Goal: Find specific page/section: Find specific page/section

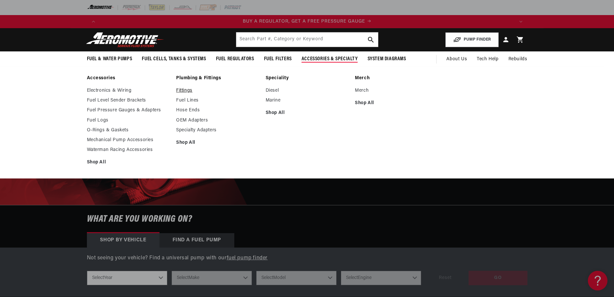
click at [186, 89] on link "Fittings" at bounding box center [217, 91] width 83 height 6
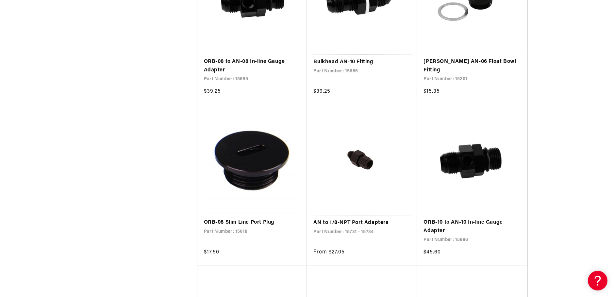
scroll to position [0, 415]
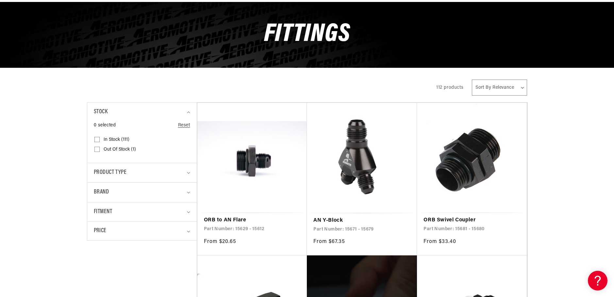
scroll to position [98, 0]
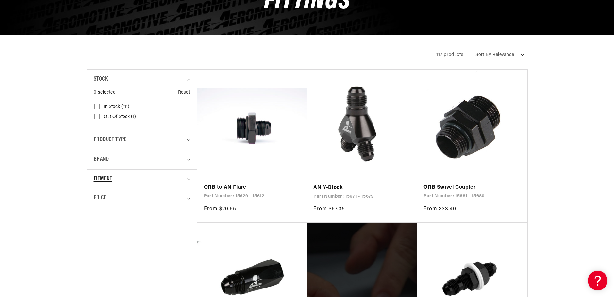
click at [188, 179] on icon "Fitment (0 selected)" at bounding box center [188, 180] width 3 height 2
click at [189, 180] on summary "Fitment" at bounding box center [142, 178] width 96 height 19
click at [190, 141] on details "Product type 0 selected Reset Product type Fuel Hose Fitting (105) Fuel Hose Fi…" at bounding box center [142, 140] width 110 height 20
click at [189, 140] on icon "Product type (0 selected)" at bounding box center [188, 140] width 3 height 2
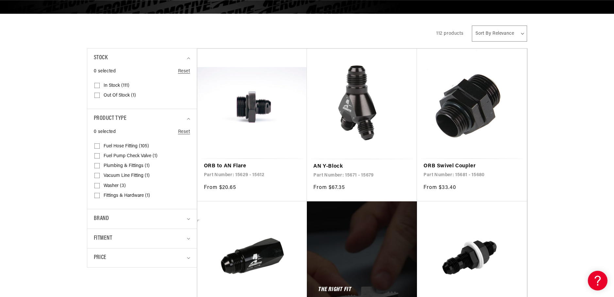
scroll to position [131, 0]
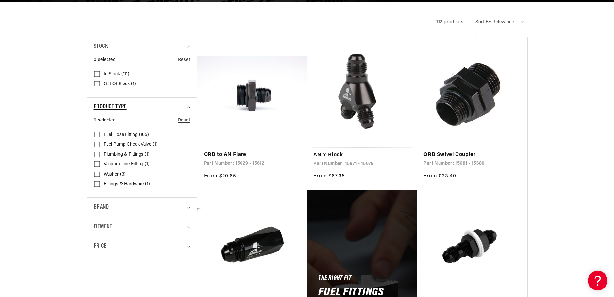
click at [187, 109] on summary "Product type" at bounding box center [142, 106] width 96 height 19
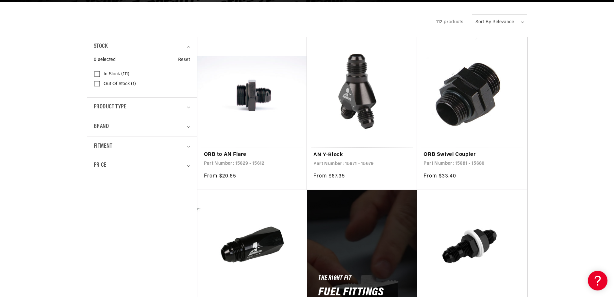
scroll to position [0, 0]
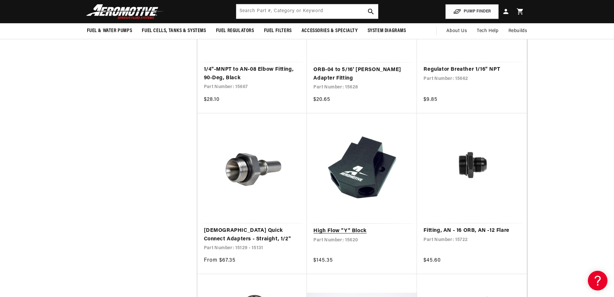
scroll to position [3041, 0]
